Goal: Find specific page/section: Find specific page/section

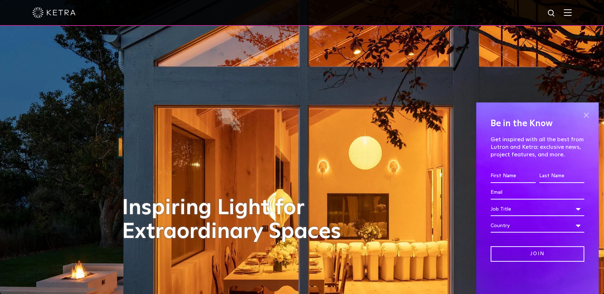
click at [589, 118] on span at bounding box center [585, 115] width 11 height 11
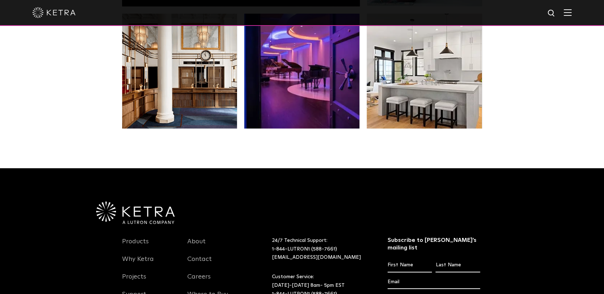
scroll to position [1440, 0]
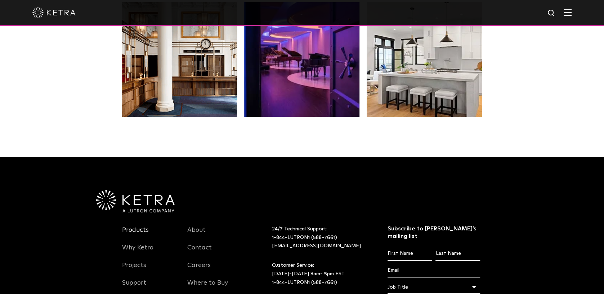
click at [134, 226] on link "Products" at bounding box center [135, 234] width 27 height 17
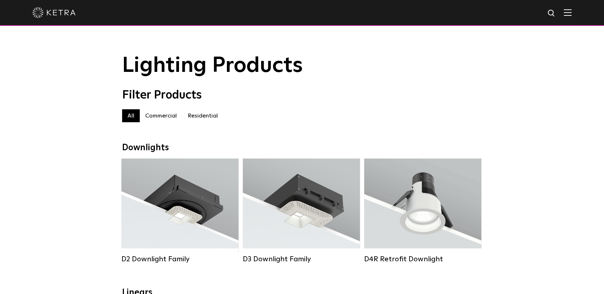
click at [204, 122] on label "Residential" at bounding box center [202, 115] width 41 height 13
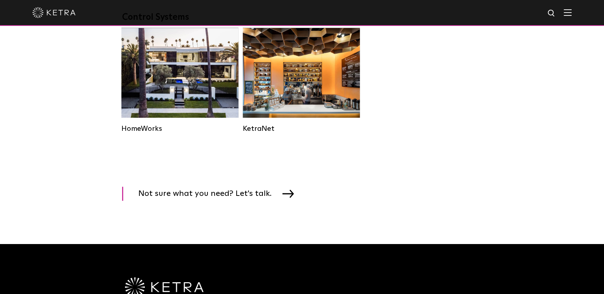
scroll to position [1116, 0]
